Goal: Information Seeking & Learning: Learn about a topic

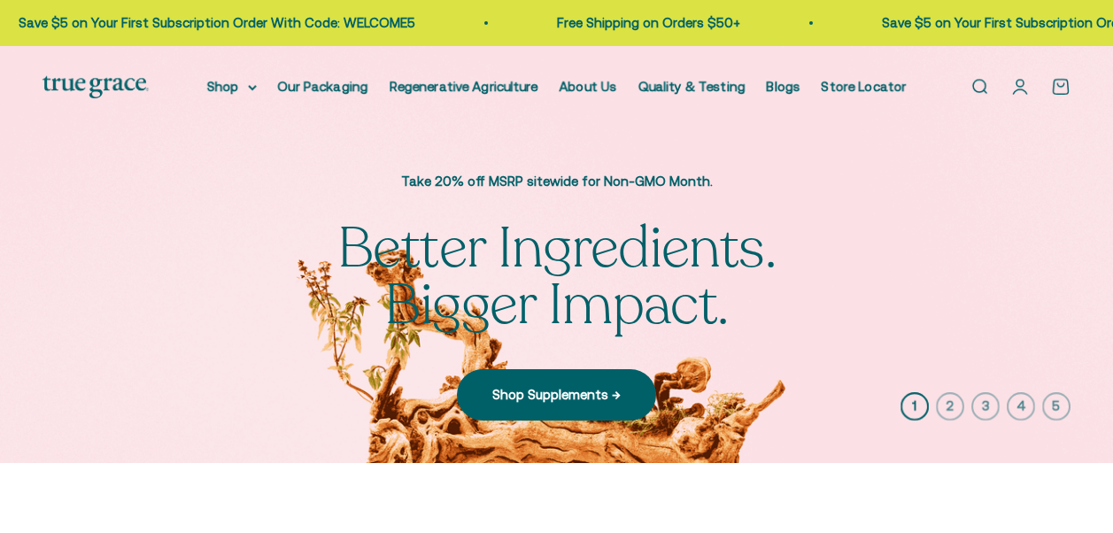
click at [576, 83] on link "About Us" at bounding box center [588, 86] width 58 height 15
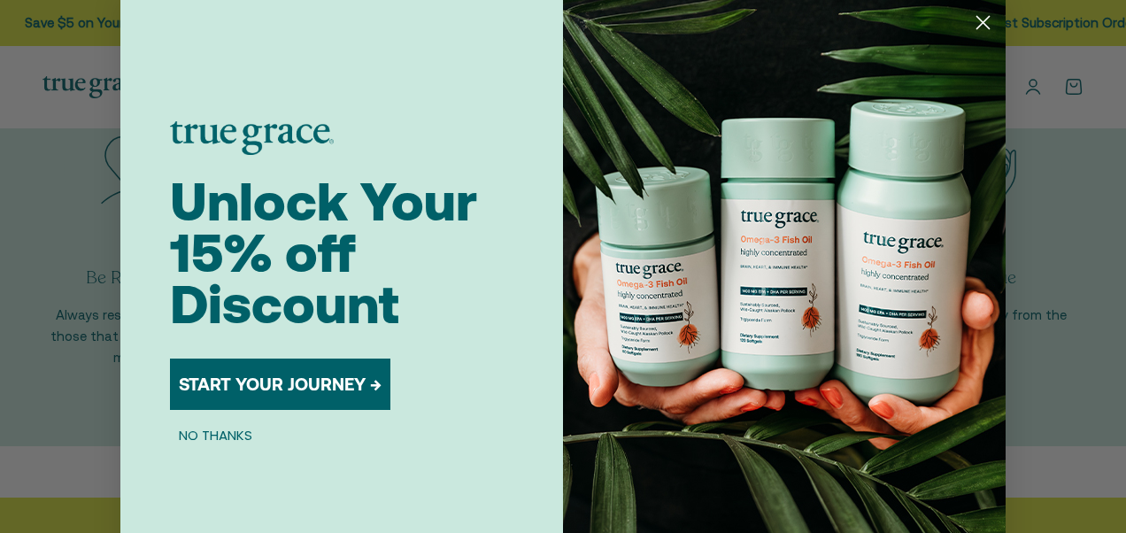
click at [970, 19] on circle "Close dialog" at bounding box center [982, 22] width 29 height 29
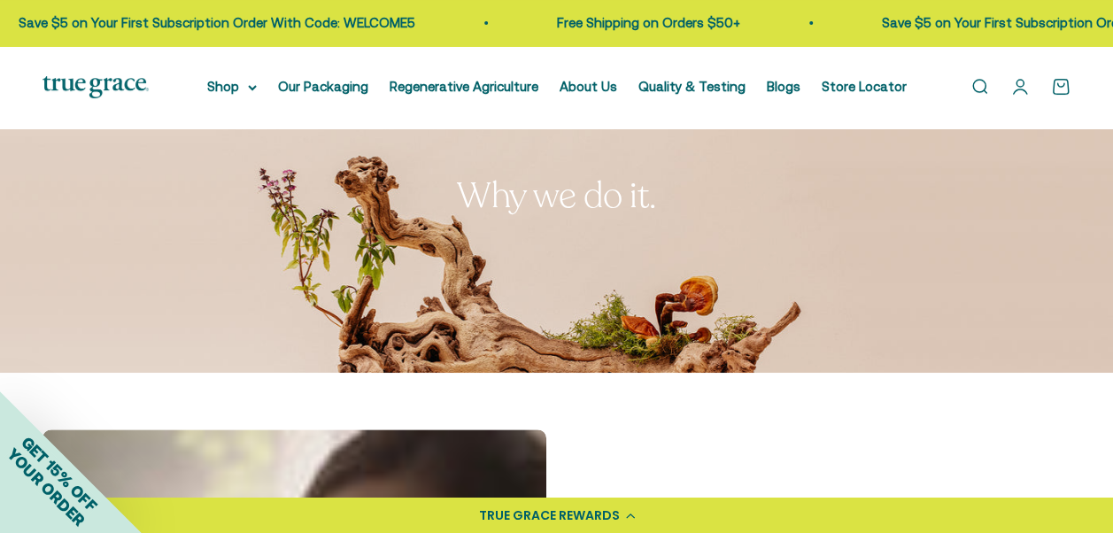
scroll to position [109, 0]
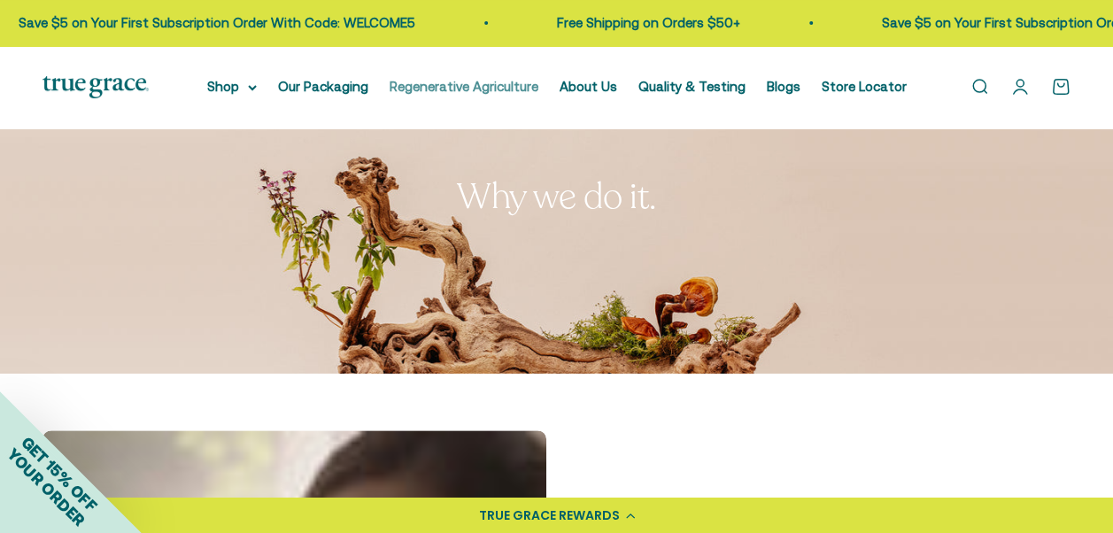
click at [498, 81] on link "Regenerative Agriculture" at bounding box center [464, 86] width 149 height 15
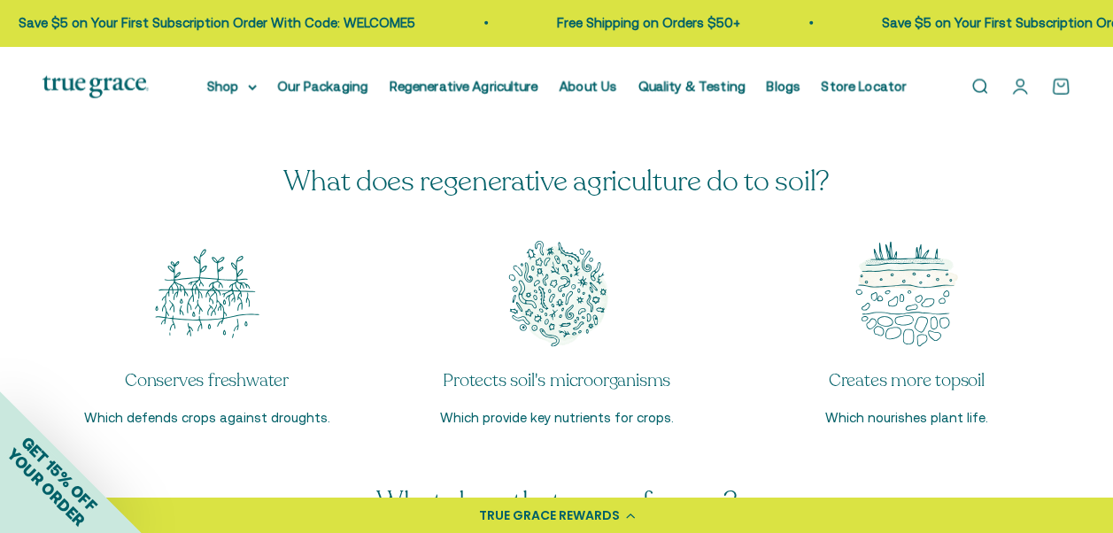
scroll to position [2327, 0]
